Goal: Task Accomplishment & Management: Use online tool/utility

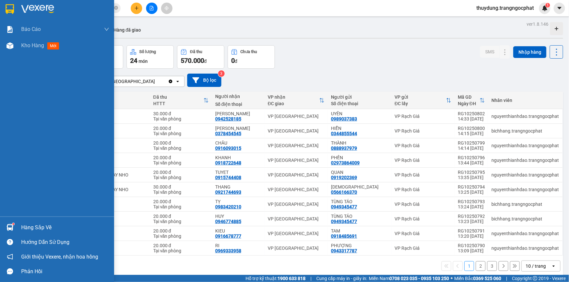
click at [26, 227] on div "Hàng sắp về" at bounding box center [65, 228] width 88 height 10
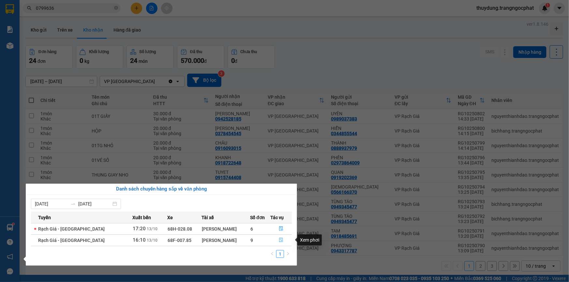
click at [279, 242] on icon "file-done" at bounding box center [281, 240] width 5 height 5
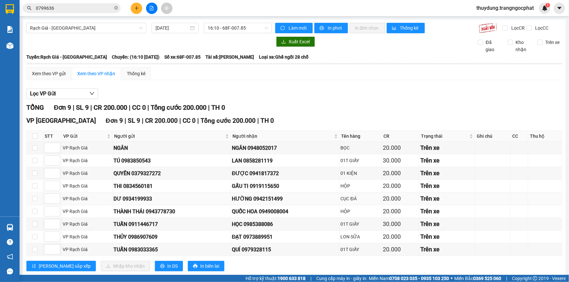
scroll to position [13, 0]
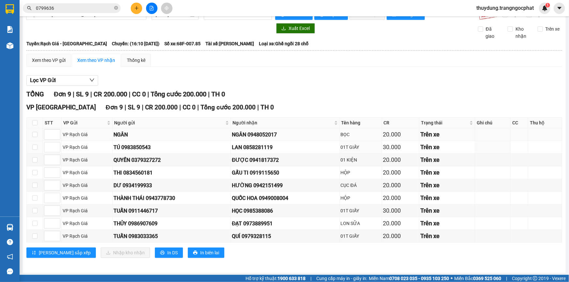
click at [250, 135] on div "NGÂN 0948052017" at bounding box center [285, 135] width 107 height 8
copy div "0948052017"
click at [262, 146] on div "LAN 0858281119" at bounding box center [285, 148] width 107 height 8
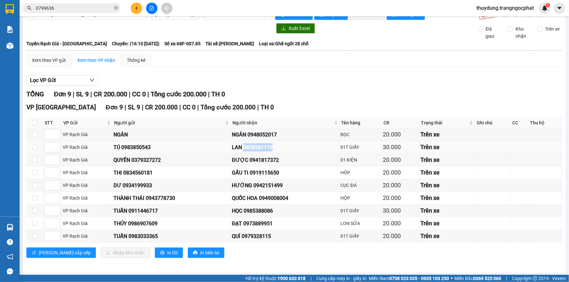
click at [262, 146] on div "LAN 0858281119" at bounding box center [285, 148] width 107 height 8
copy div "0858281119"
click at [270, 160] on div "ĐƯỢC 0941817372" at bounding box center [285, 160] width 107 height 8
copy div "0941817372"
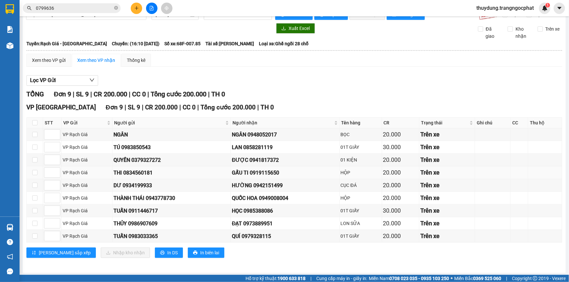
click at [267, 170] on div "GẤU TI 0919115650" at bounding box center [285, 173] width 107 height 8
copy div "0919115650"
click at [271, 184] on div "HƯỜNG 0942151499" at bounding box center [285, 186] width 107 height 8
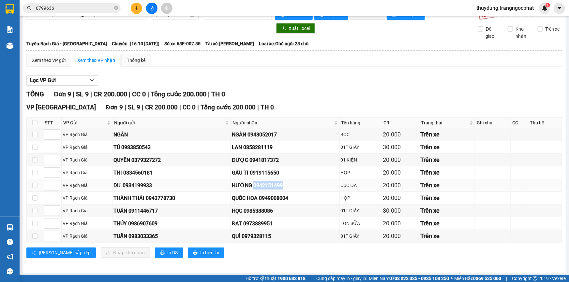
copy div "0942151499"
click at [273, 197] on div "QUỐC HOA 0949008004" at bounding box center [285, 198] width 107 height 8
copy div "0949008004"
click at [259, 205] on td "HỌC 0985388086" at bounding box center [285, 211] width 109 height 13
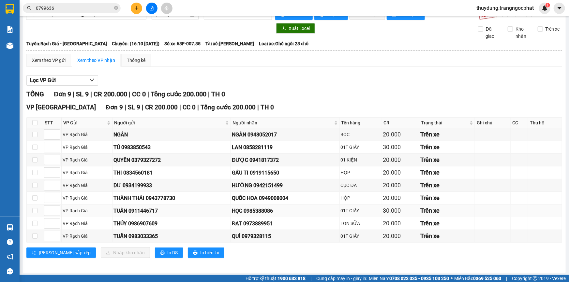
click at [258, 209] on div "HỌC 0985388086" at bounding box center [285, 211] width 107 height 8
copy div "0985388086"
click at [252, 221] on div "ĐẠT 0973889951" at bounding box center [285, 224] width 107 height 8
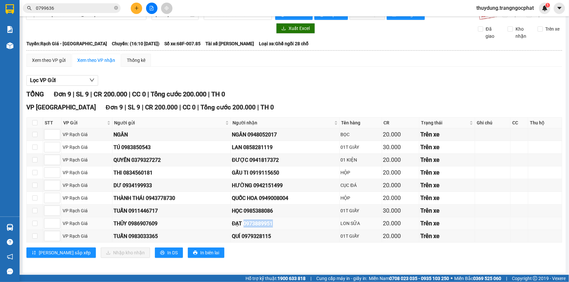
copy div "0973889951"
click at [258, 237] on div "QUÍ 0979328115" at bounding box center [285, 237] width 107 height 8
copy div "0979328115"
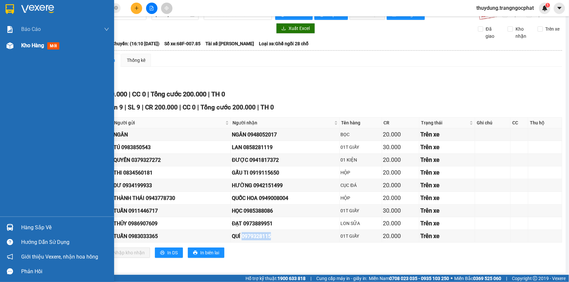
click at [36, 40] on div "Kho hàng mới" at bounding box center [65, 46] width 88 height 16
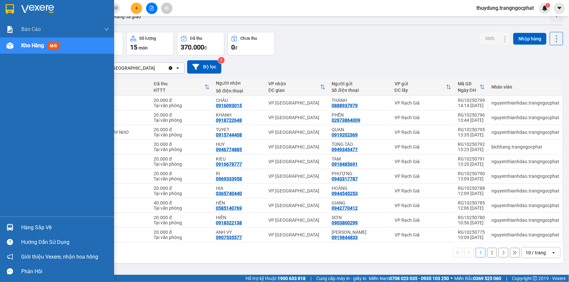
click at [31, 52] on div "Kho hàng mới" at bounding box center [65, 46] width 88 height 16
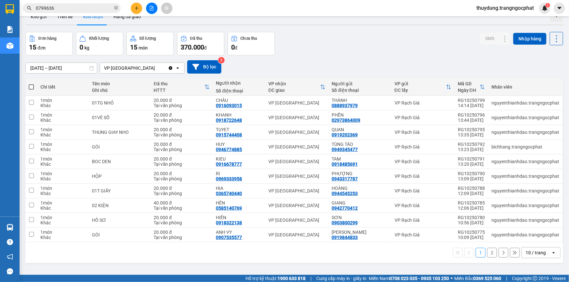
click at [492, 254] on button "2" at bounding box center [492, 253] width 10 height 10
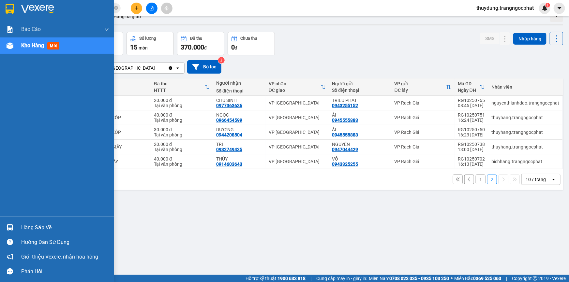
click at [39, 234] on div "Hàng sắp về" at bounding box center [57, 227] width 114 height 15
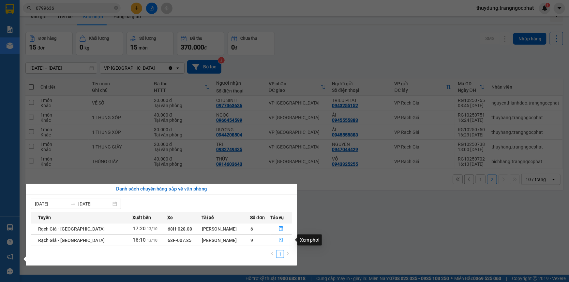
click at [280, 239] on icon "file-done" at bounding box center [282, 240] width 4 height 5
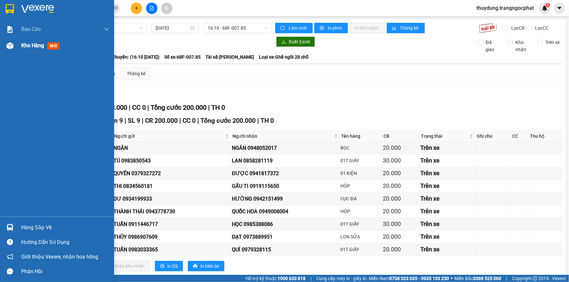
click at [31, 42] on span "Kho hàng" at bounding box center [32, 45] width 23 height 6
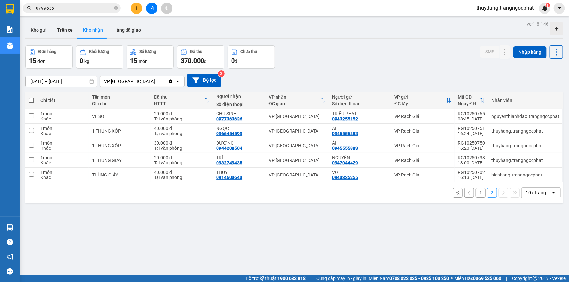
click at [480, 194] on button "1" at bounding box center [481, 193] width 10 height 10
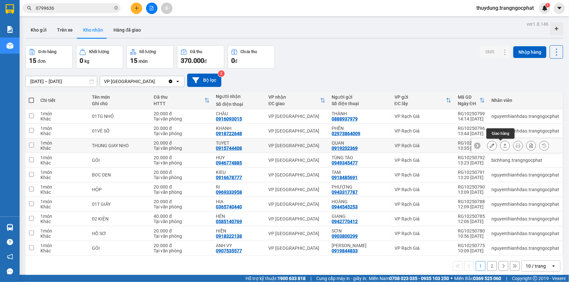
click at [503, 148] on icon at bounding box center [505, 146] width 5 height 5
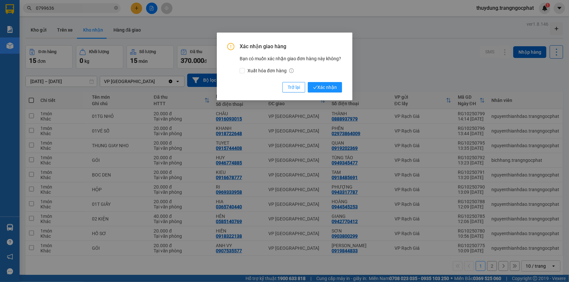
click at [308, 82] on button "Xác nhận" at bounding box center [325, 87] width 34 height 10
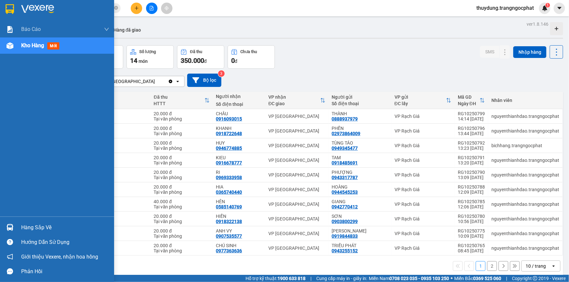
click at [55, 227] on div "Hàng sắp về" at bounding box center [65, 228] width 88 height 10
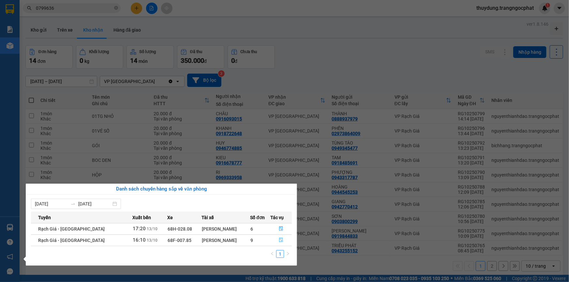
click at [280, 241] on icon "file-done" at bounding box center [282, 240] width 4 height 5
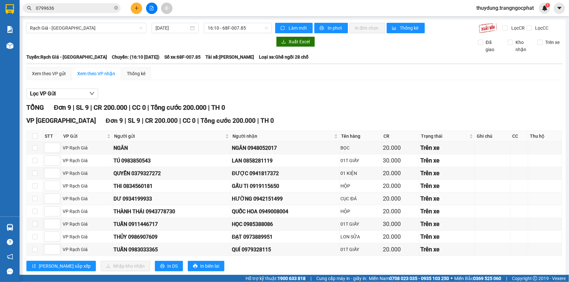
click at [38, 199] on td at bounding box center [35, 199] width 16 height 13
click at [38, 197] on td at bounding box center [35, 199] width 16 height 13
click at [37, 199] on td at bounding box center [35, 199] width 16 height 13
click at [32, 199] on input "checkbox" at bounding box center [34, 198] width 5 height 5
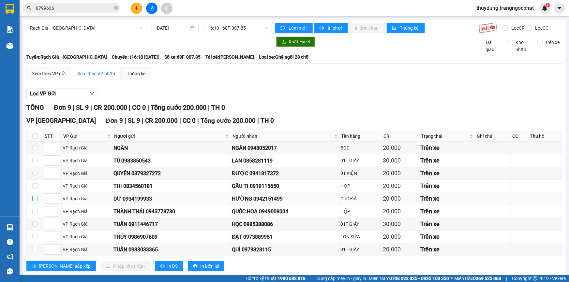
checkbox input "true"
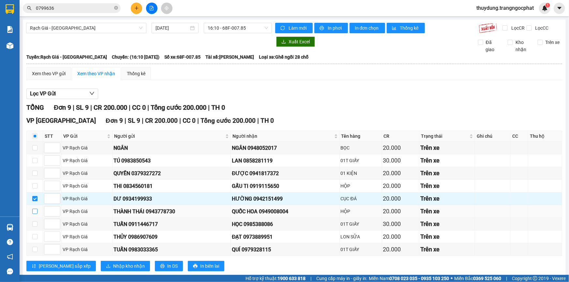
click at [33, 209] on input "checkbox" at bounding box center [34, 211] width 5 height 5
checkbox input "true"
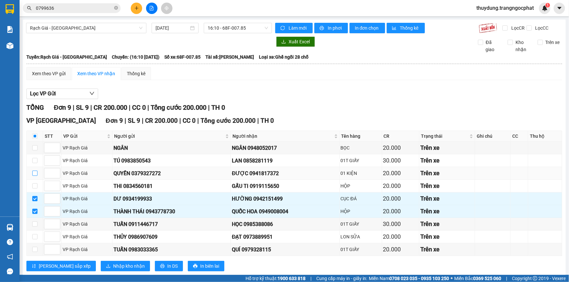
click at [36, 171] on input "checkbox" at bounding box center [34, 173] width 5 height 5
checkbox input "true"
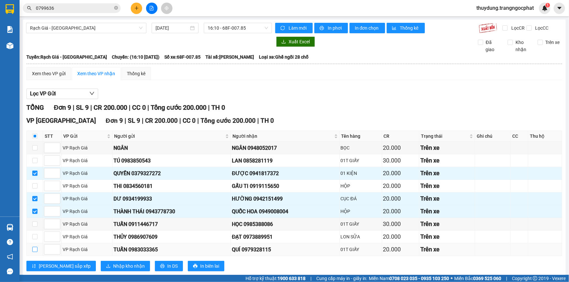
click at [36, 250] on input "checkbox" at bounding box center [34, 249] width 5 height 5
checkbox input "true"
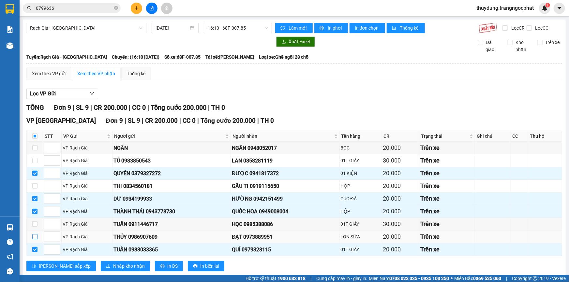
click at [33, 238] on input "checkbox" at bounding box center [34, 237] width 5 height 5
checkbox input "true"
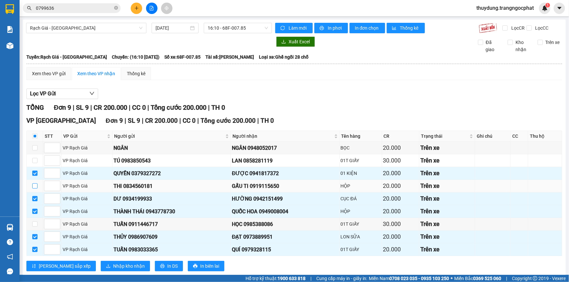
click at [34, 186] on input "checkbox" at bounding box center [34, 186] width 5 height 5
checkbox input "true"
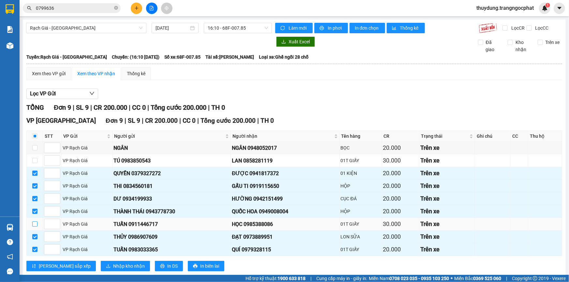
click at [34, 225] on input "checkbox" at bounding box center [34, 224] width 5 height 5
checkbox input "true"
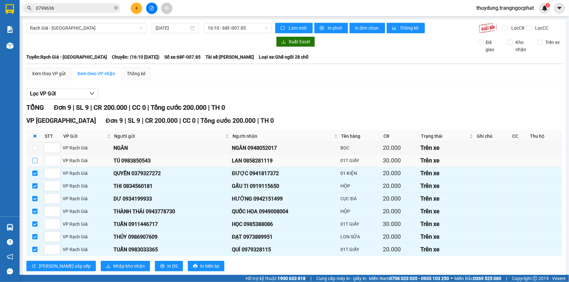
click at [36, 157] on label at bounding box center [34, 160] width 5 height 7
click at [36, 158] on input "checkbox" at bounding box center [34, 160] width 5 height 5
checkbox input "true"
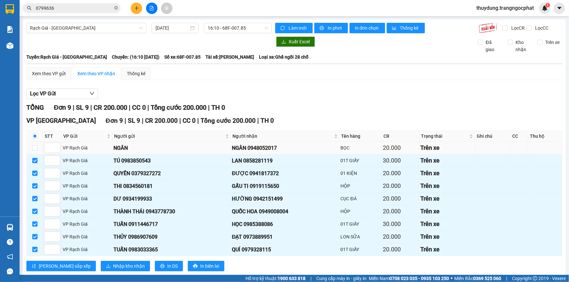
click at [38, 147] on td at bounding box center [35, 148] width 16 height 13
click at [35, 148] on input "checkbox" at bounding box center [34, 147] width 5 height 5
checkbox input "true"
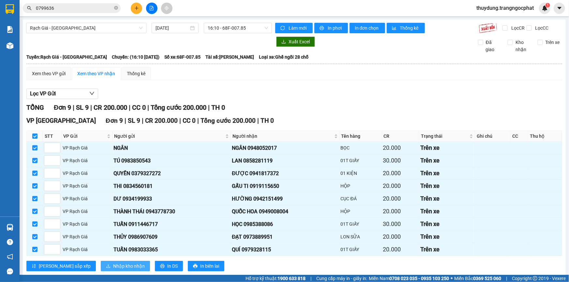
click at [113, 264] on span "Nhập kho nhận" at bounding box center [129, 266] width 32 height 7
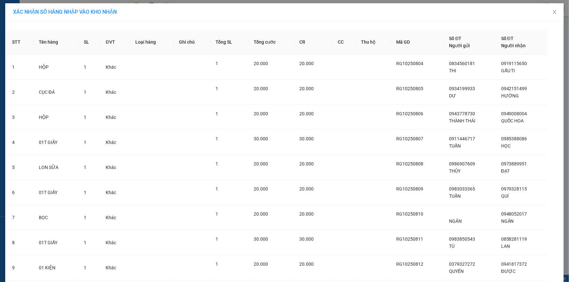
scroll to position [45, 0]
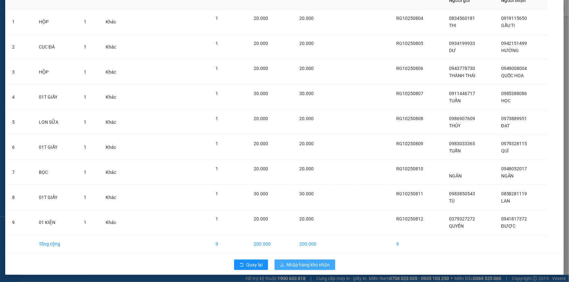
click at [298, 262] on span "Nhập hàng kho nhận" at bounding box center [308, 265] width 43 height 7
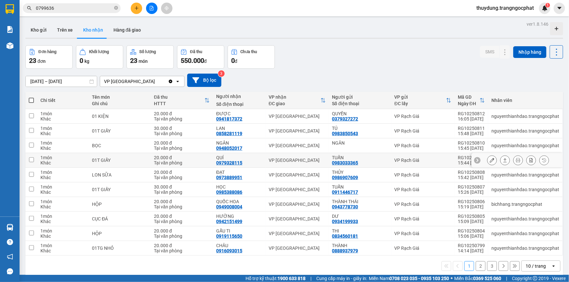
click at [503, 160] on icon at bounding box center [505, 160] width 5 height 5
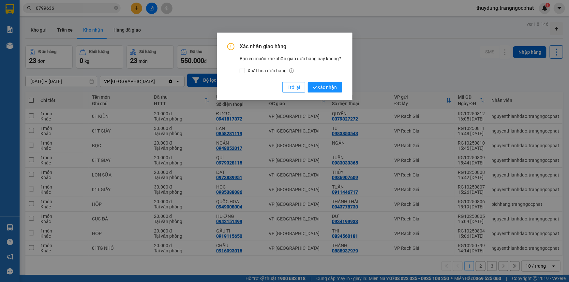
click at [308, 82] on button "Xác nhận" at bounding box center [325, 87] width 34 height 10
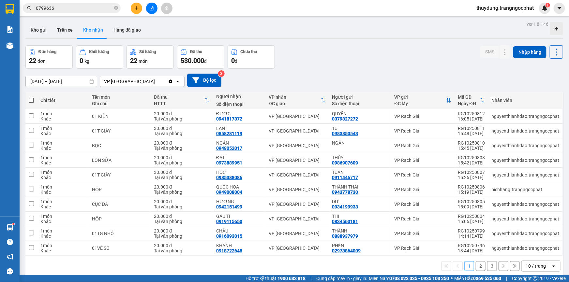
click at [476, 269] on button "2" at bounding box center [481, 267] width 10 height 10
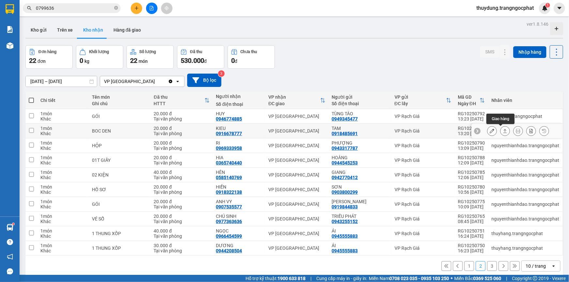
click at [501, 128] on button at bounding box center [505, 131] width 9 height 11
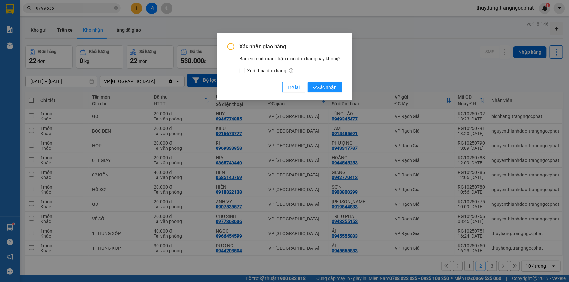
click at [308, 82] on button "Xác nhận" at bounding box center [325, 87] width 34 height 10
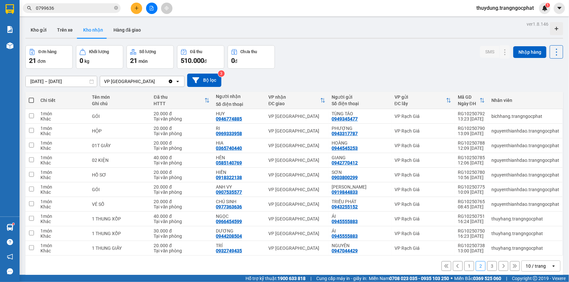
click at [466, 262] on button "1" at bounding box center [469, 267] width 10 height 10
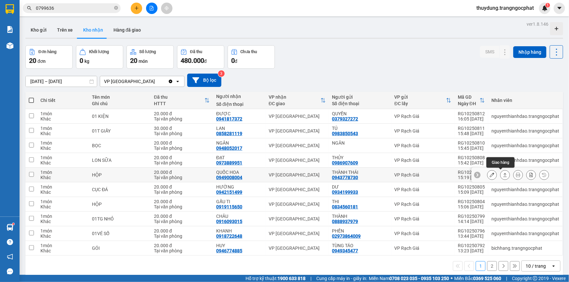
click at [503, 176] on icon at bounding box center [505, 175] width 5 height 5
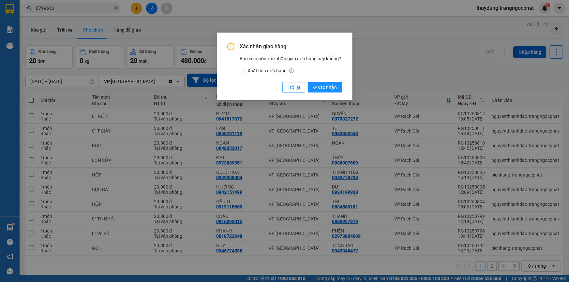
click at [308, 82] on button "Xác nhận" at bounding box center [325, 87] width 34 height 10
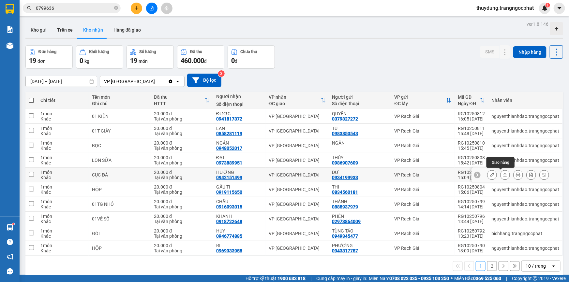
click at [504, 176] on icon at bounding box center [506, 175] width 4 height 4
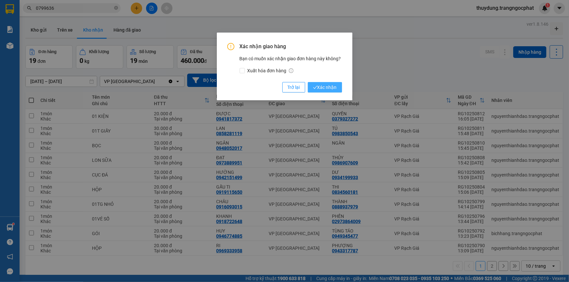
click at [331, 88] on span "Xác nhận" at bounding box center [325, 87] width 24 height 7
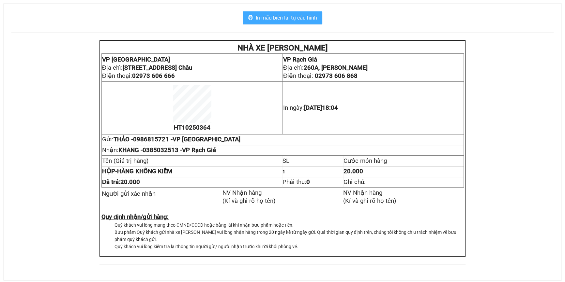
click at [306, 19] on span "In mẫu biên lai tự cấu hình" at bounding box center [286, 18] width 61 height 8
